Goal: Task Accomplishment & Management: Manage account settings

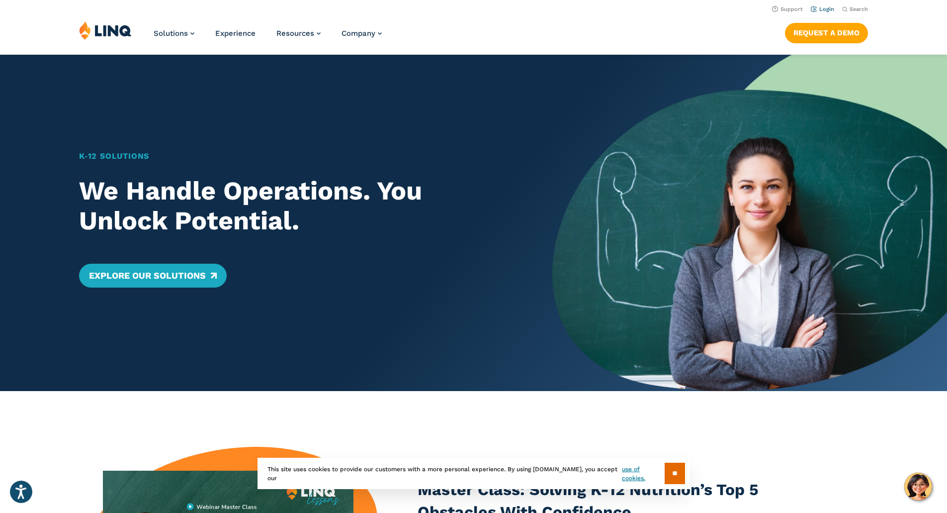
click at [822, 10] on link "Login" at bounding box center [822, 9] width 23 height 6
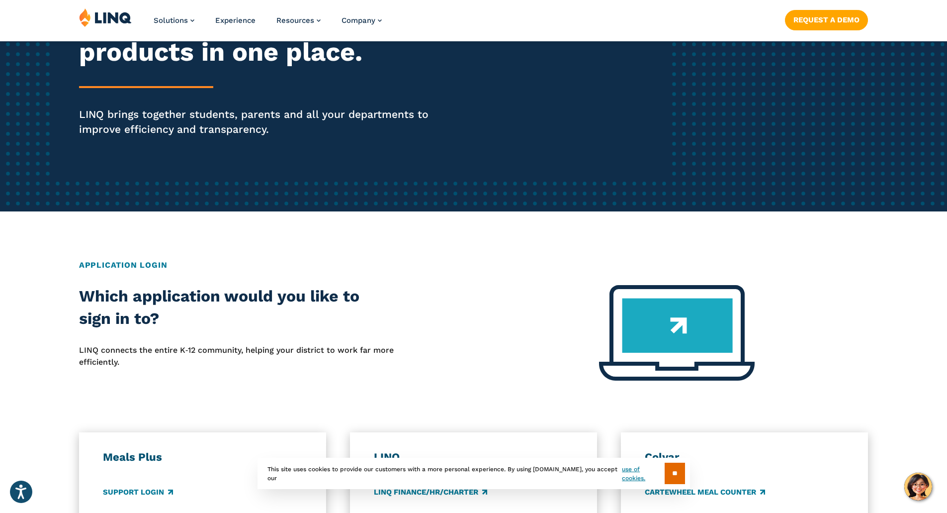
scroll to position [171, 0]
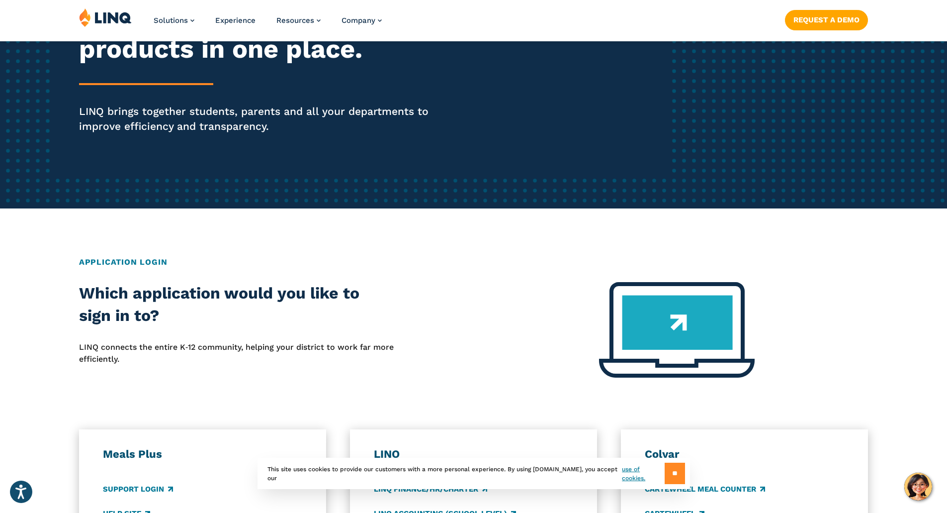
click at [673, 473] on input "**" at bounding box center [675, 473] width 20 height 21
